Goal: Book appointment/travel/reservation

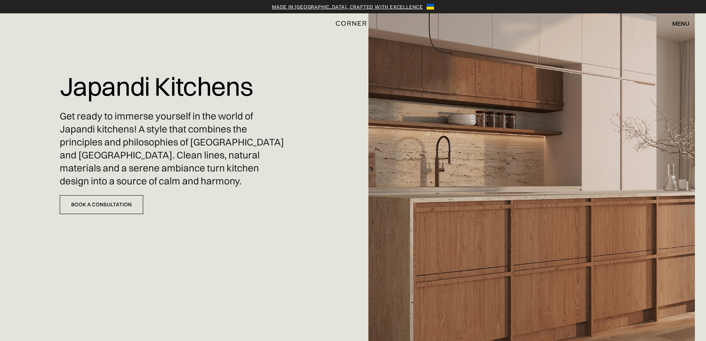
click at [536, 147] on img at bounding box center [531, 170] width 326 height 341
drag, startPoint x: 536, startPoint y: 147, endPoint x: 506, endPoint y: 112, distance: 45.5
click at [506, 112] on img at bounding box center [531, 170] width 326 height 341
click at [100, 195] on link "Book a Consultation" at bounding box center [101, 204] width 83 height 19
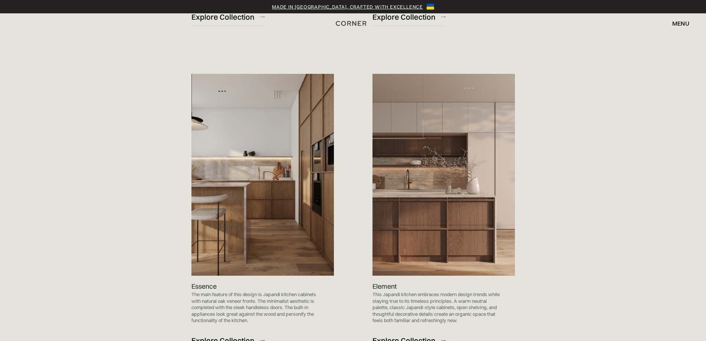
scroll to position [704, 0]
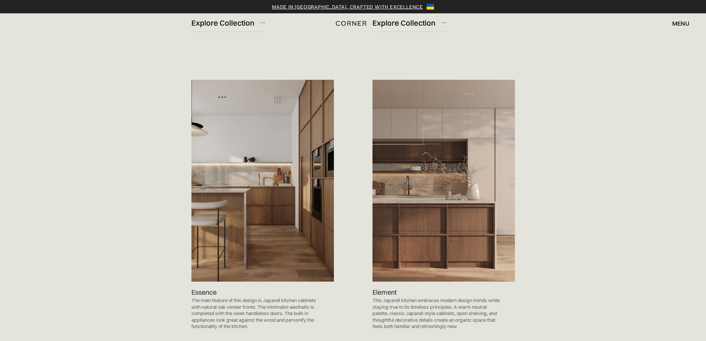
click at [429, 208] on img at bounding box center [443, 181] width 142 height 202
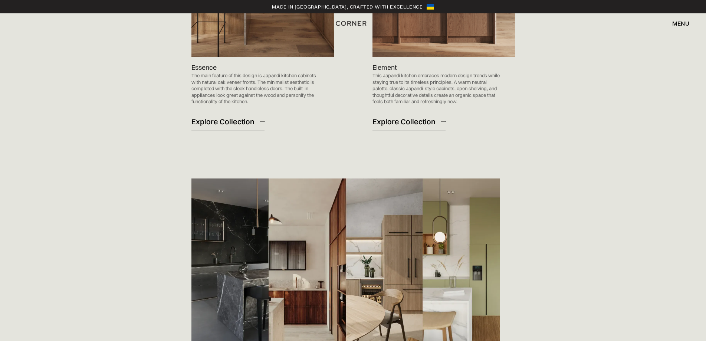
scroll to position [927, 0]
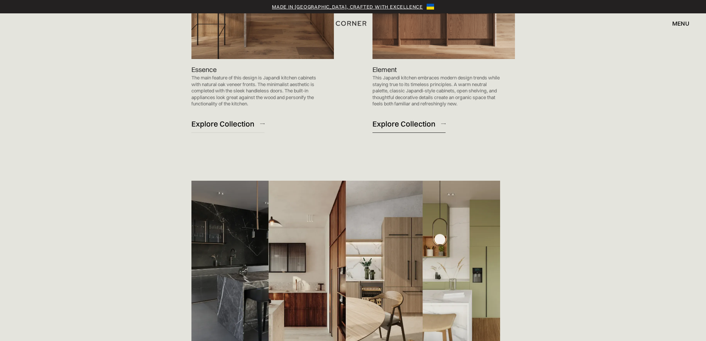
click at [409, 125] on div "Explore Collection" at bounding box center [403, 124] width 63 height 10
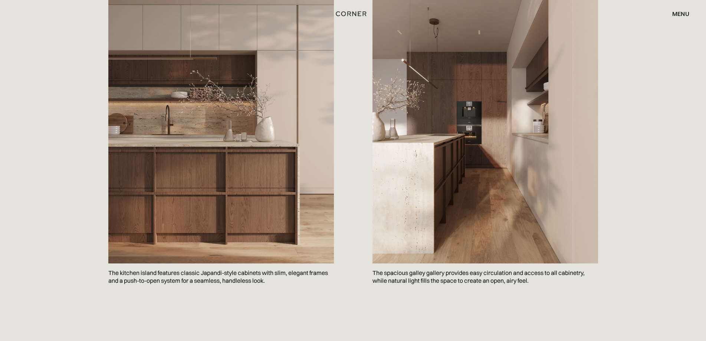
scroll to position [445, 0]
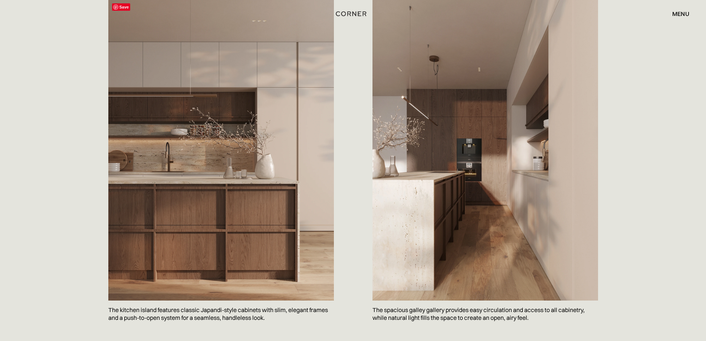
click at [241, 141] on img at bounding box center [220, 150] width 225 height 301
